Goal: Transaction & Acquisition: Purchase product/service

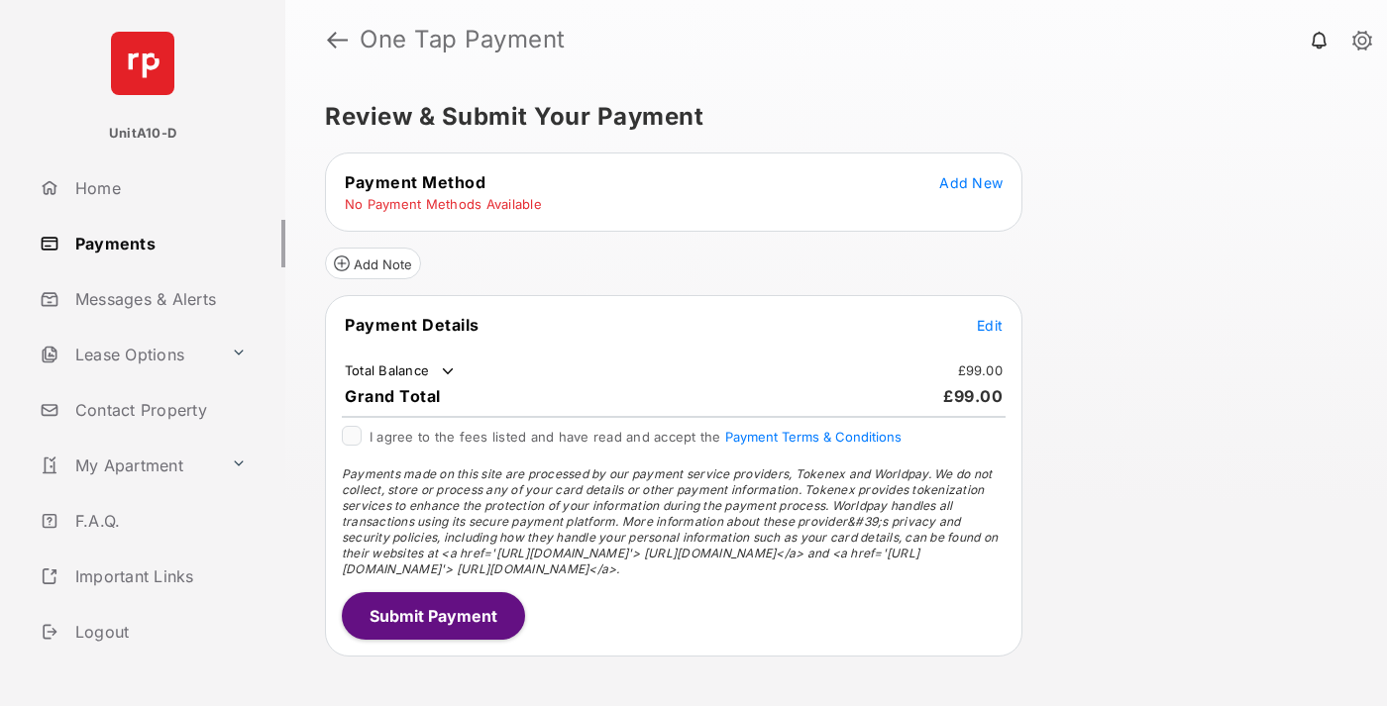
click at [971, 182] on span "Add New" at bounding box center [970, 182] width 63 height 17
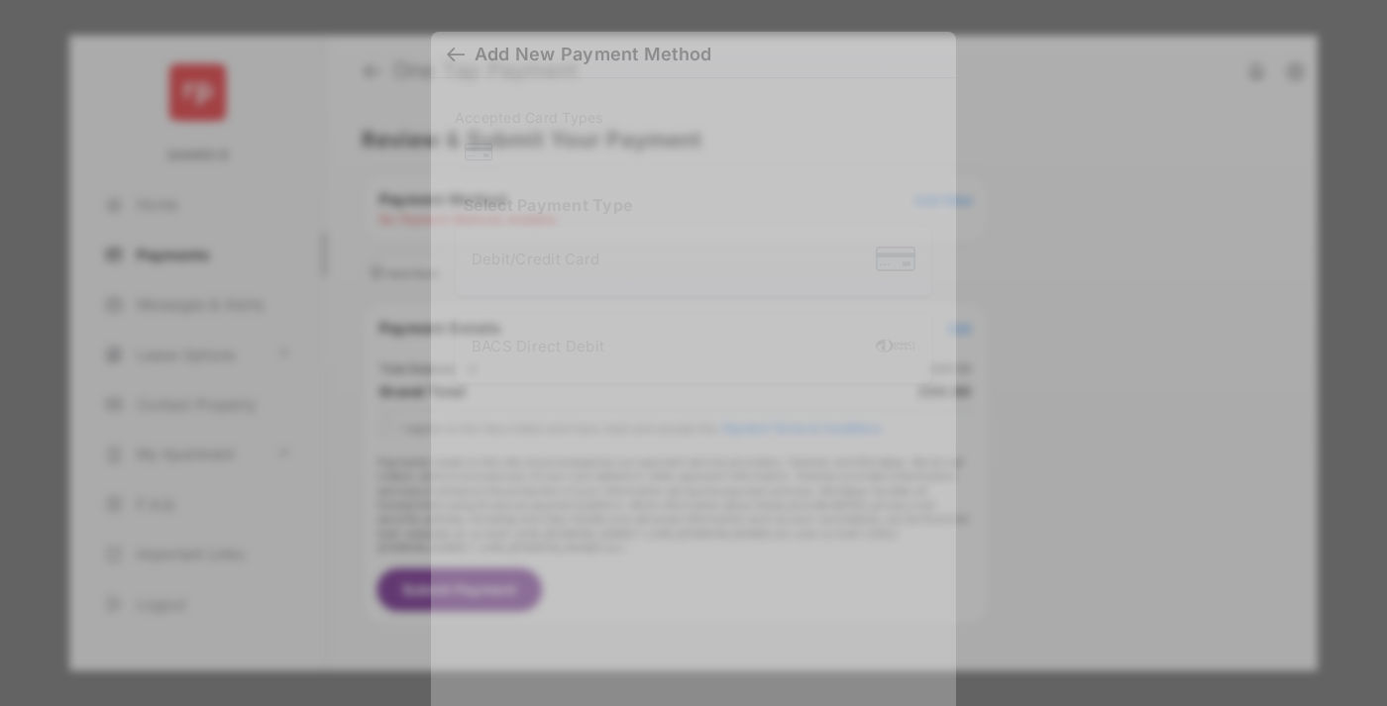
click at [690, 342] on div "BACS Direct Debit" at bounding box center [694, 349] width 444 height 38
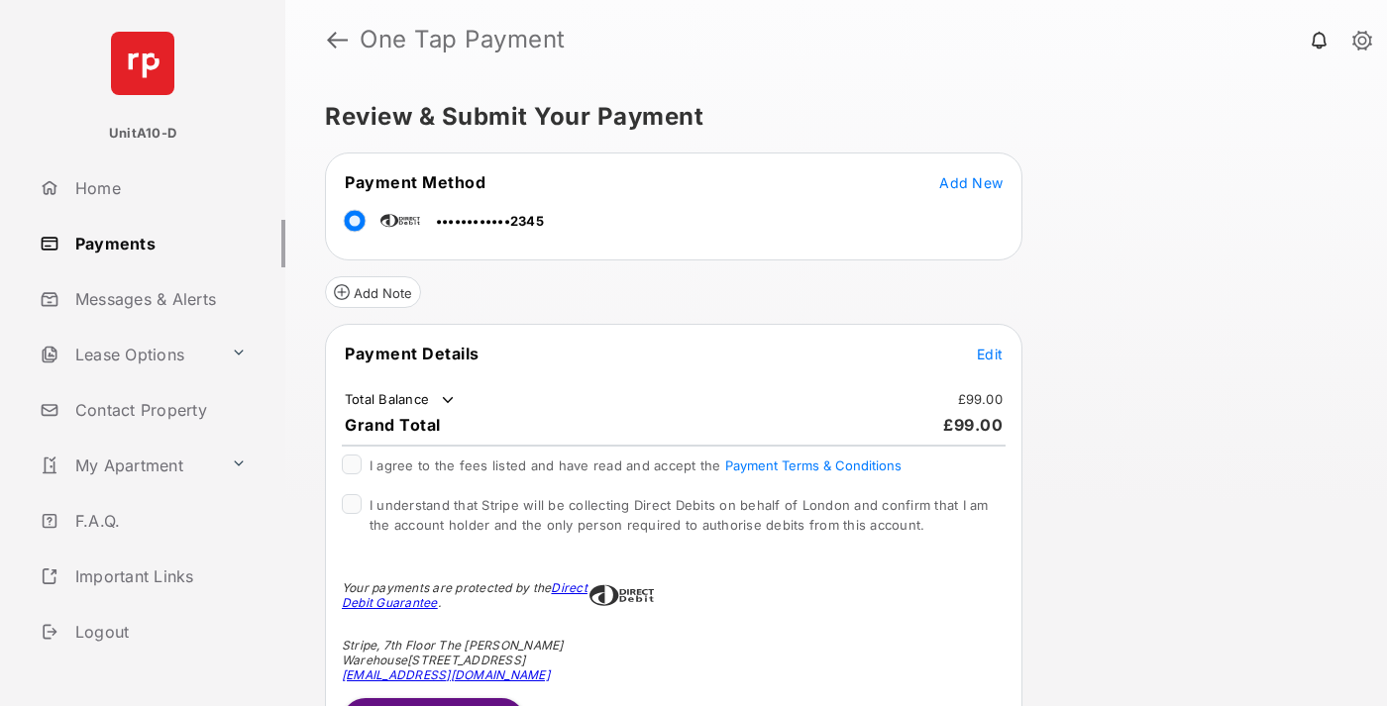
click at [990, 354] on span "Edit" at bounding box center [990, 354] width 26 height 17
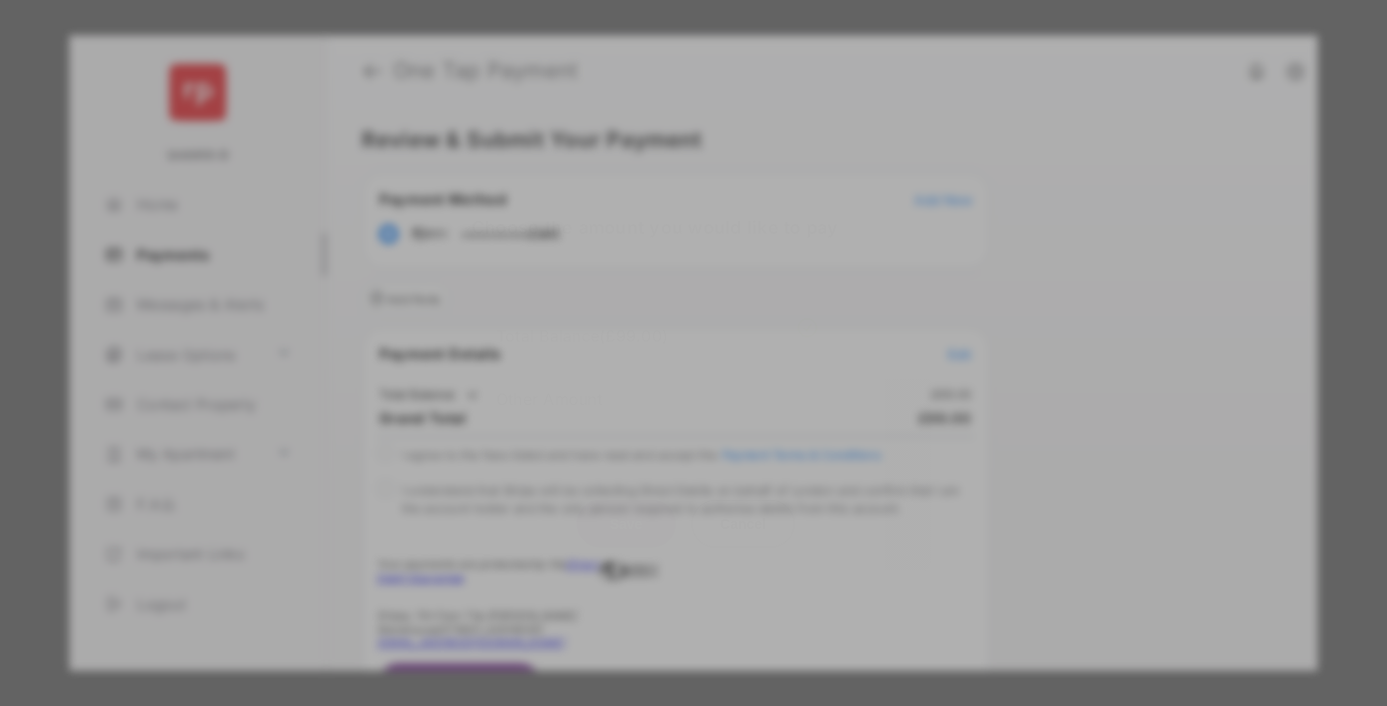
click at [657, 384] on div "Other Amount" at bounding box center [656, 398] width 321 height 34
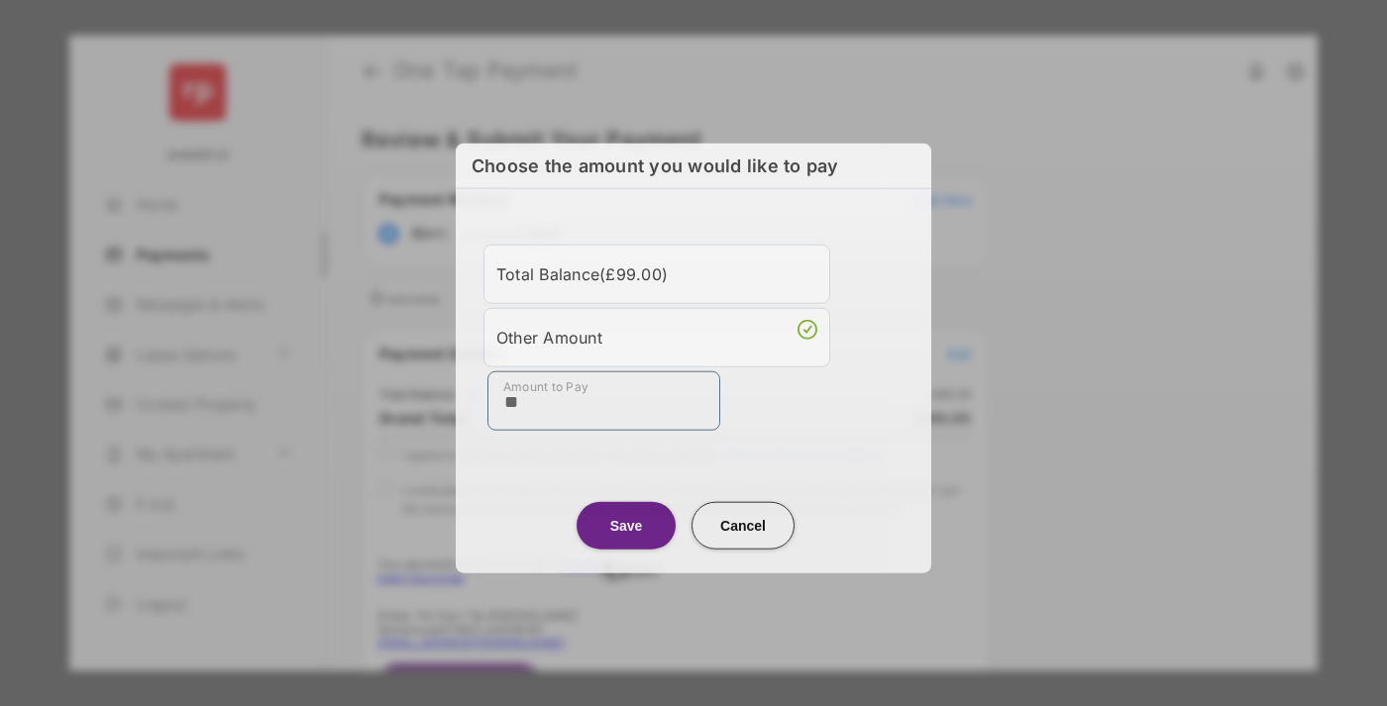
type input "**"
click at [626, 525] on button "Save" at bounding box center [626, 525] width 99 height 48
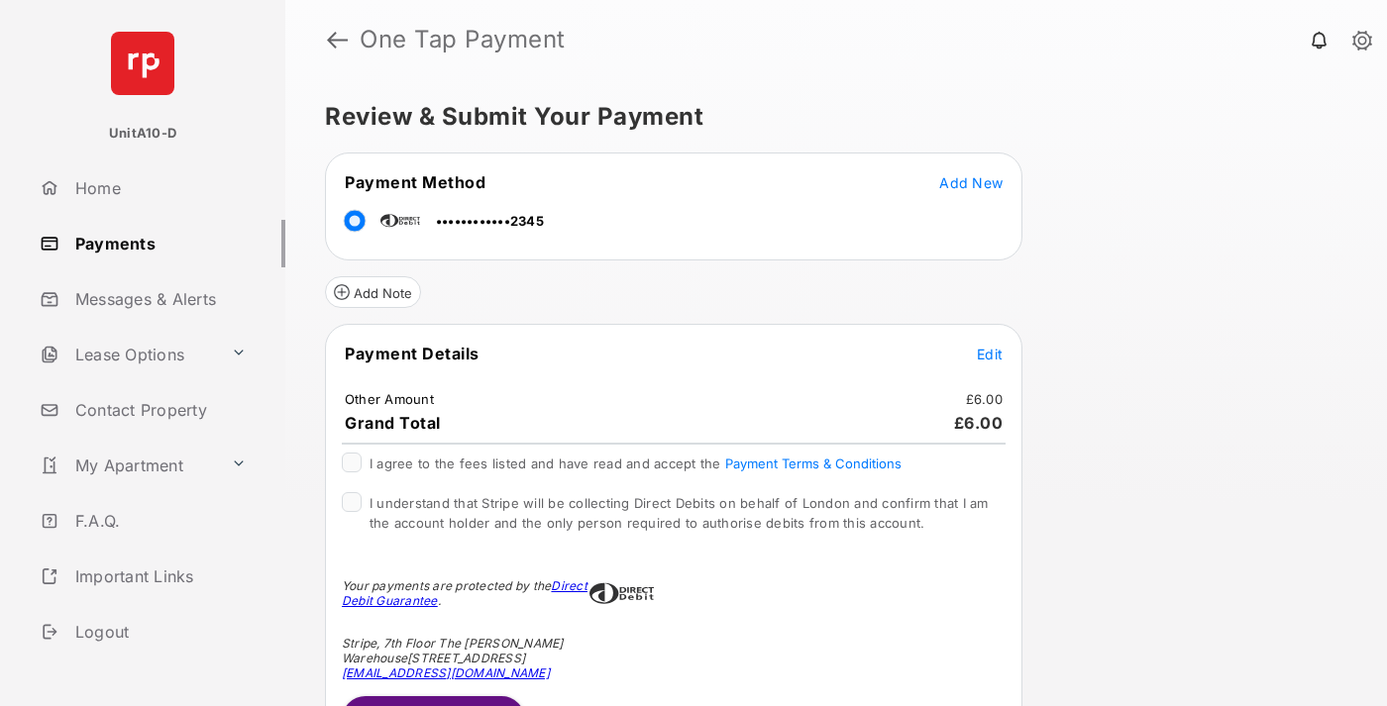
click at [990, 354] on span "Edit" at bounding box center [990, 354] width 26 height 17
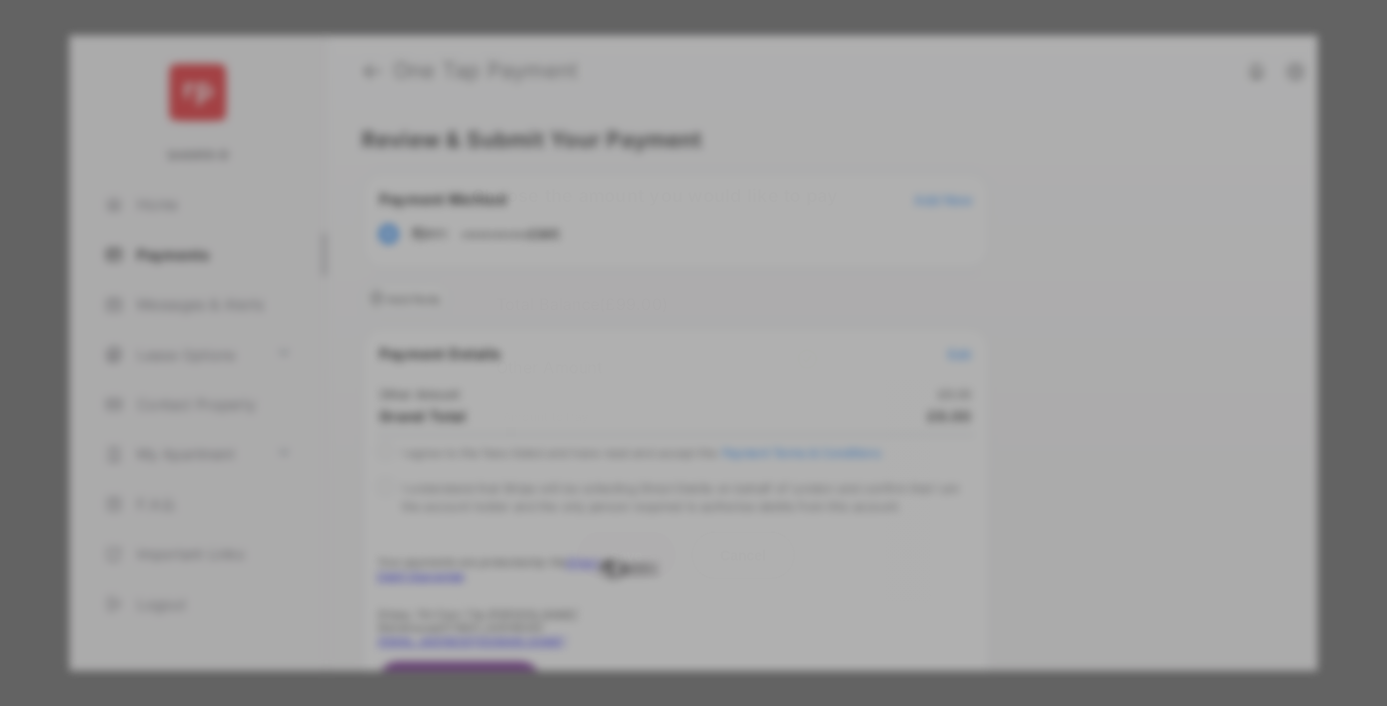
click at [626, 555] on button "Save" at bounding box center [626, 555] width 99 height 48
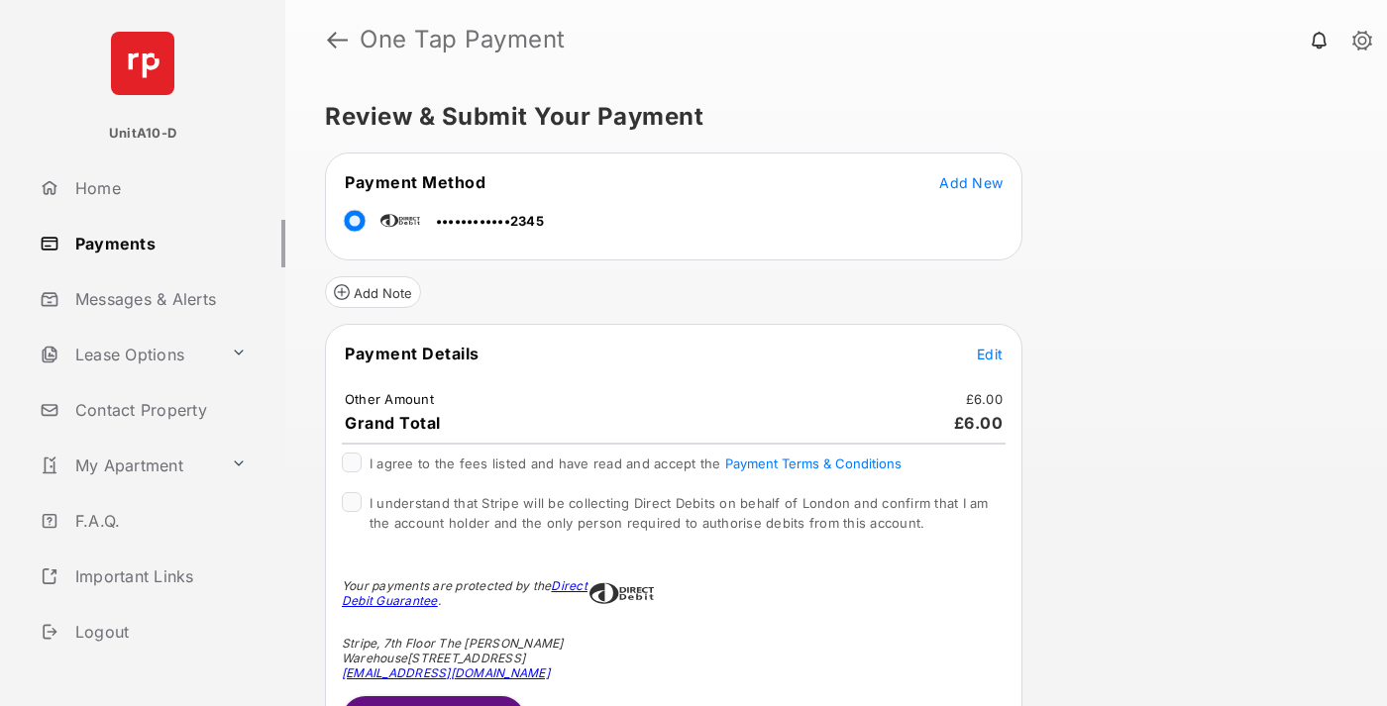
click at [432, 700] on button "Submit Payment" at bounding box center [433, 720] width 183 height 48
